Goal: Information Seeking & Learning: Check status

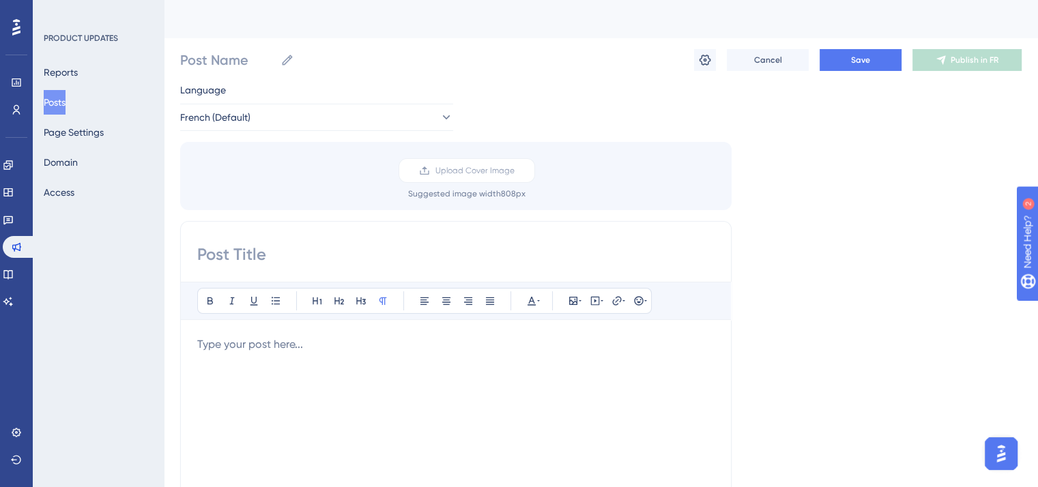
click at [56, 104] on button "Posts" at bounding box center [55, 102] width 22 height 25
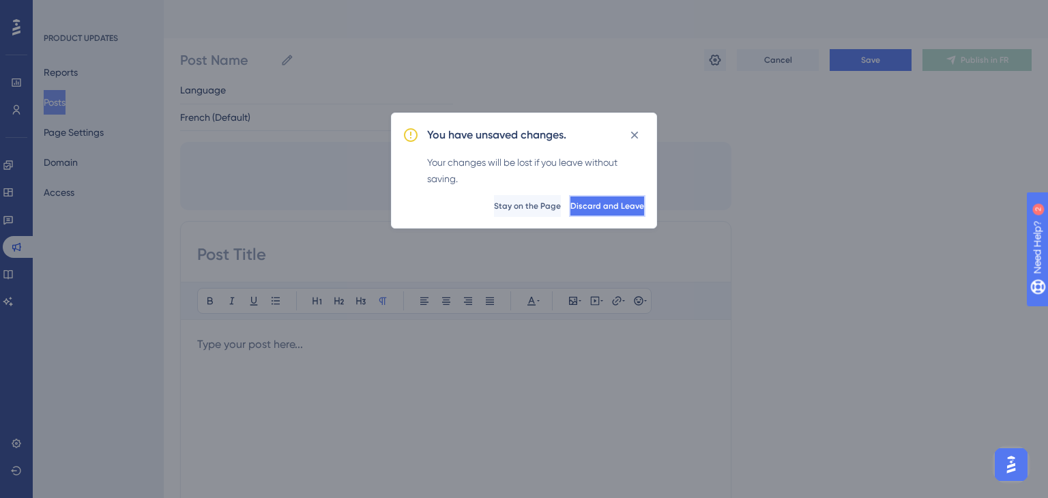
click at [576, 211] on button "Discard and Leave" at bounding box center [607, 206] width 76 height 22
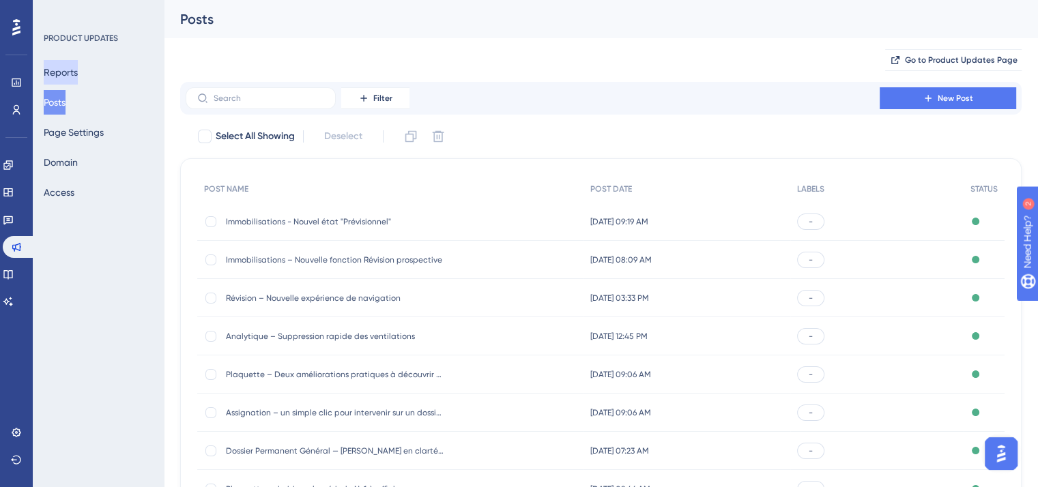
click at [72, 68] on button "Reports" at bounding box center [61, 72] width 34 height 25
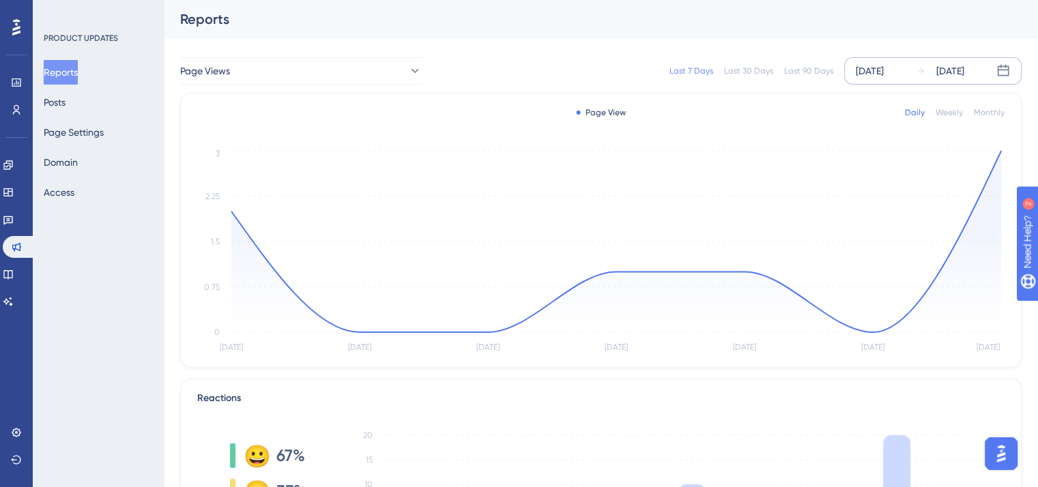
drag, startPoint x: 877, startPoint y: 88, endPoint x: 877, endPoint y: 68, distance: 20.5
click at [877, 68] on div "Page Views Last 7 Days Last 30 Days Last 90 Days [DATE] [DATE]" at bounding box center [600, 71] width 841 height 44
click at [877, 68] on div "[DATE]" at bounding box center [870, 71] width 28 height 16
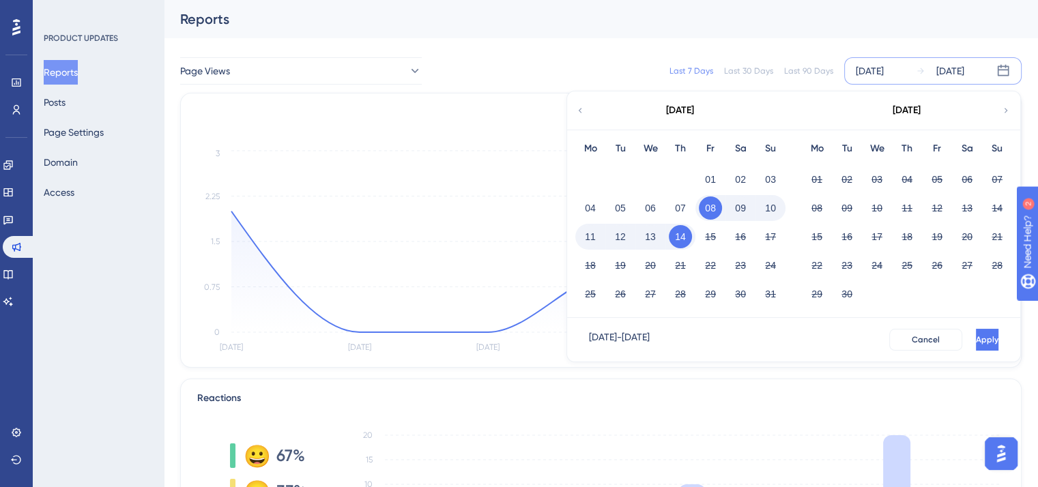
click at [947, 31] on div "Reports" at bounding box center [601, 19] width 874 height 38
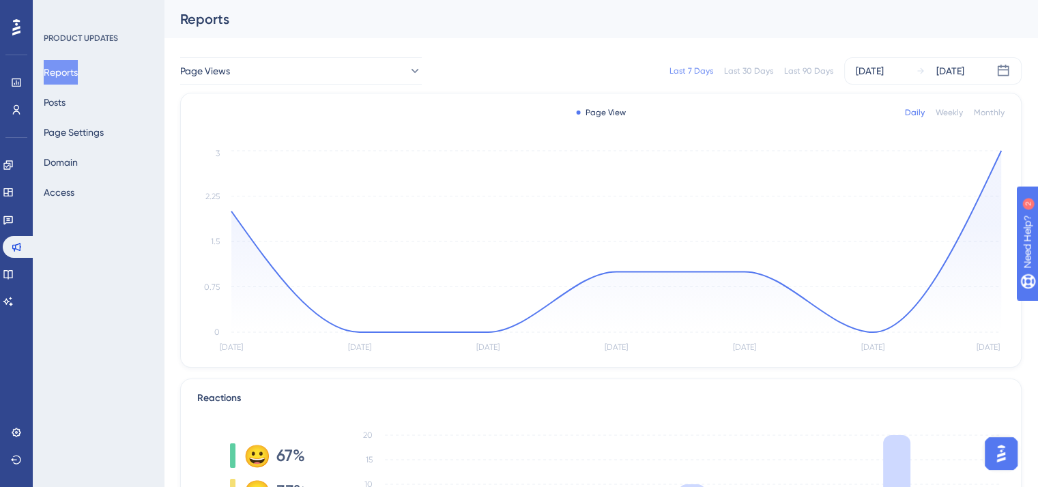
click at [942, 115] on div "Weekly" at bounding box center [948, 112] width 27 height 11
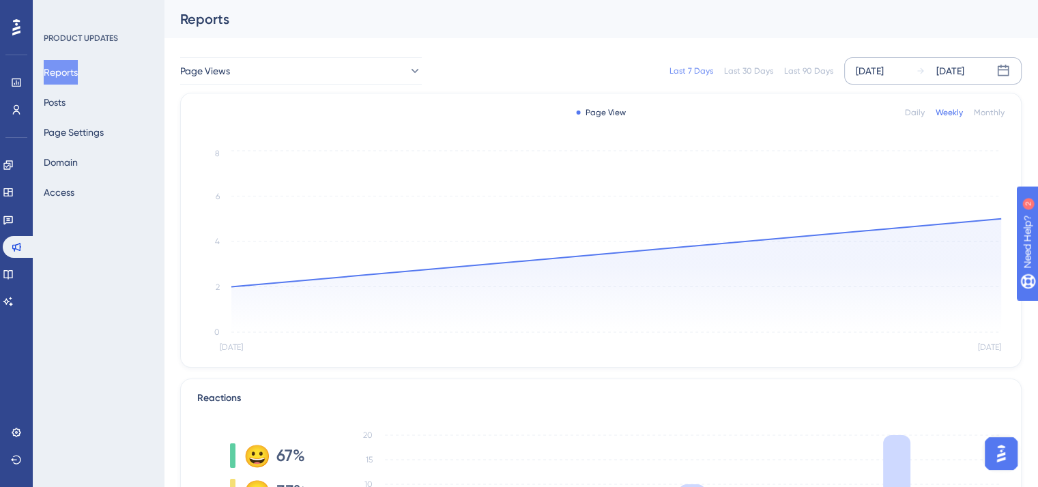
click at [854, 76] on div "[DATE] [DATE]" at bounding box center [932, 70] width 177 height 27
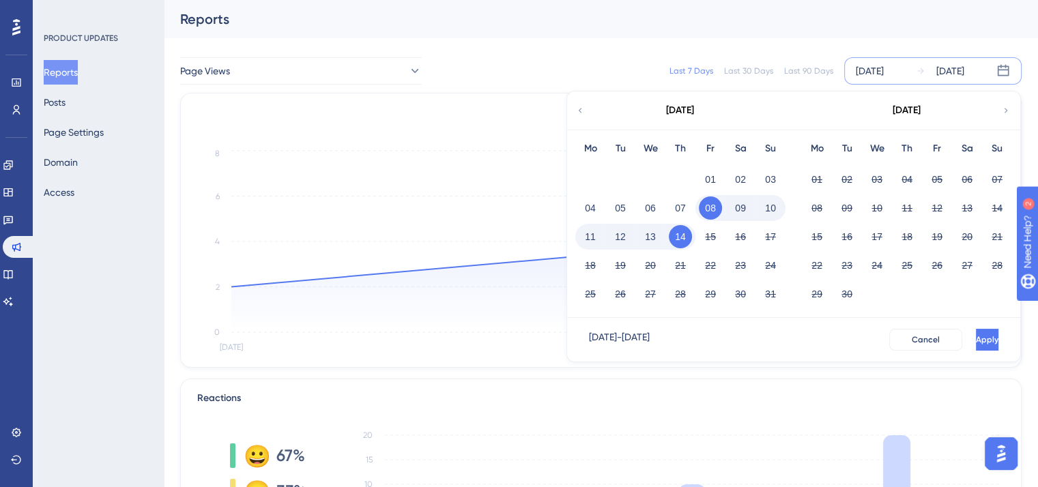
scroll to position [373, 0]
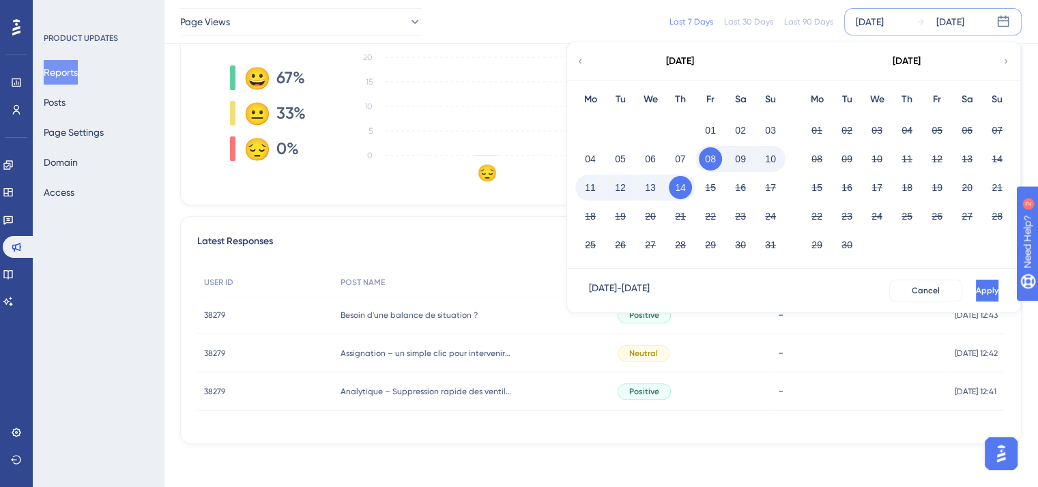
click at [848, 476] on div "Performance Users Engagement Widgets Feedback Product Updates Knowledge Base AI…" at bounding box center [519, 57] width 1038 height 860
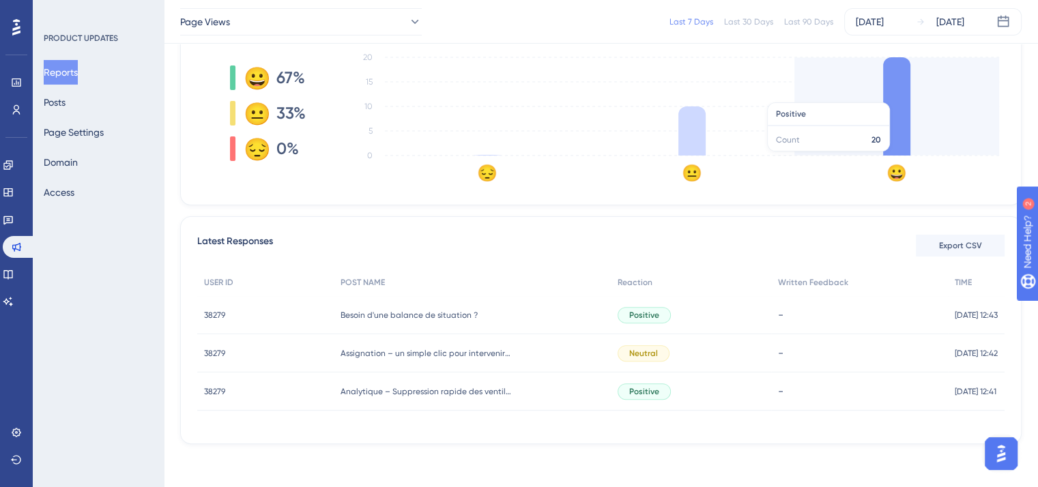
click at [901, 96] on icon at bounding box center [896, 106] width 27 height 98
click at [897, 126] on icon at bounding box center [896, 106] width 27 height 98
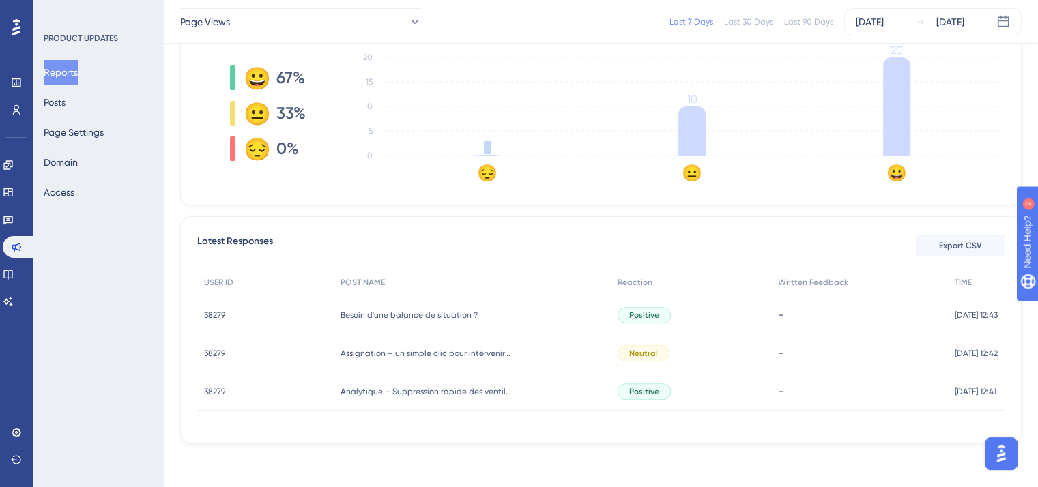
scroll to position [0, 0]
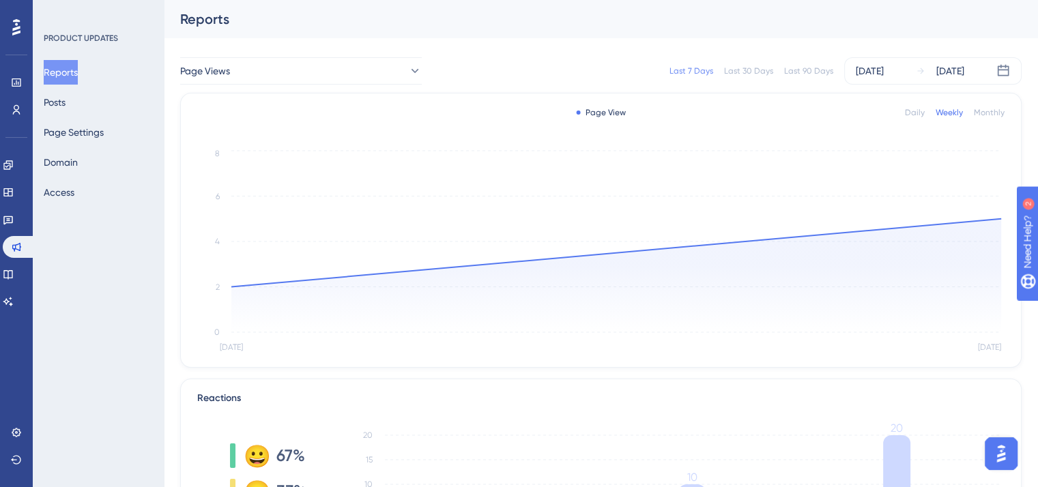
click at [921, 112] on div "Daily" at bounding box center [915, 112] width 20 height 11
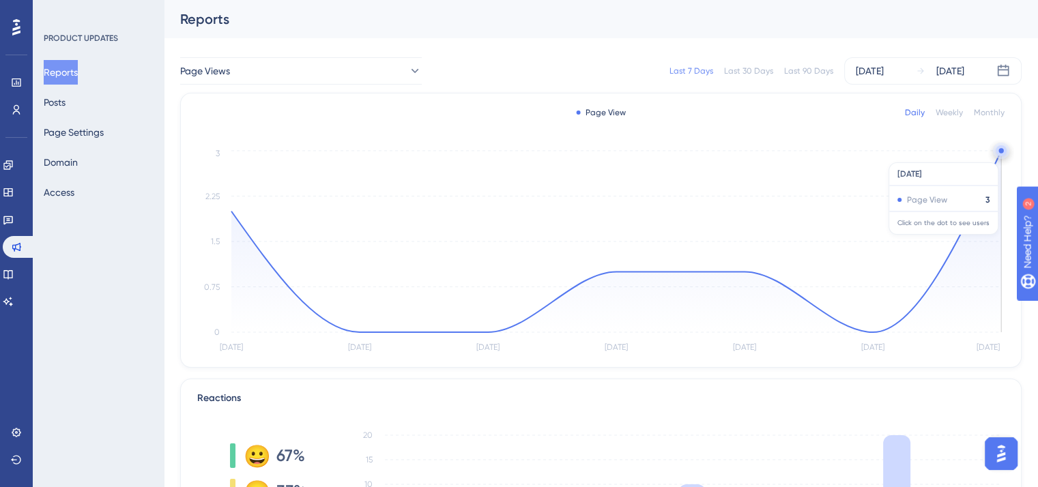
click at [997, 156] on icon "[DATE] [DATE] Aug [DATE] Aug [DATE] Aug 14 0 0.75 1.5 2.25 3" at bounding box center [600, 251] width 807 height 209
click at [1000, 147] on icon "[DATE] [DATE] Aug [DATE] Aug [DATE] Aug 14 0 0.75 1.5 2.25 3" at bounding box center [600, 251] width 807 height 209
click at [1000, 152] on circle at bounding box center [1000, 150] width 5 height 5
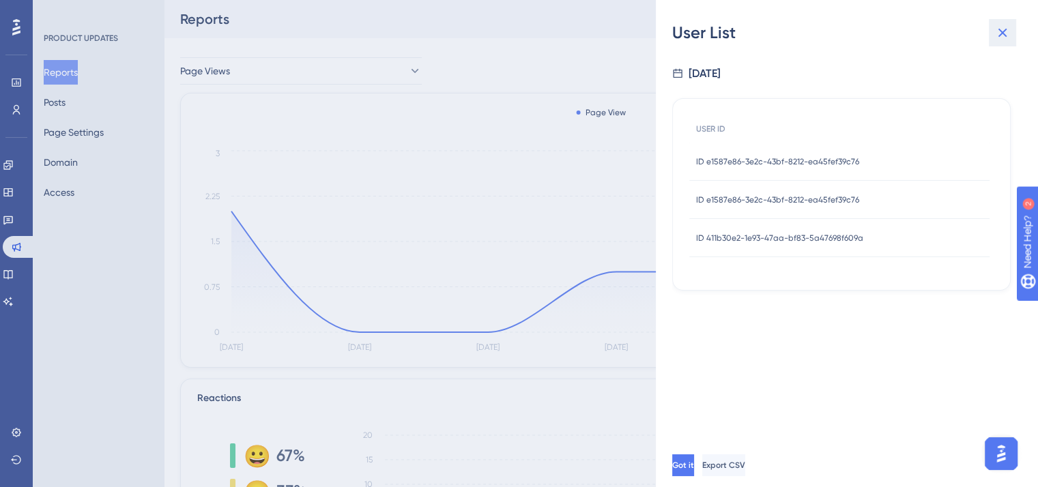
click at [1000, 31] on icon at bounding box center [1002, 33] width 9 height 9
